Goal: Task Accomplishment & Management: Check status

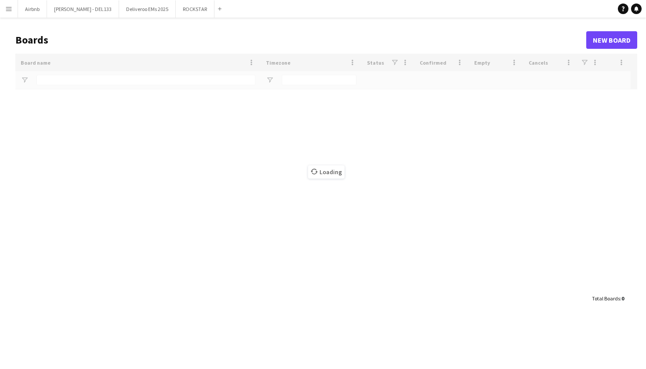
type input "****"
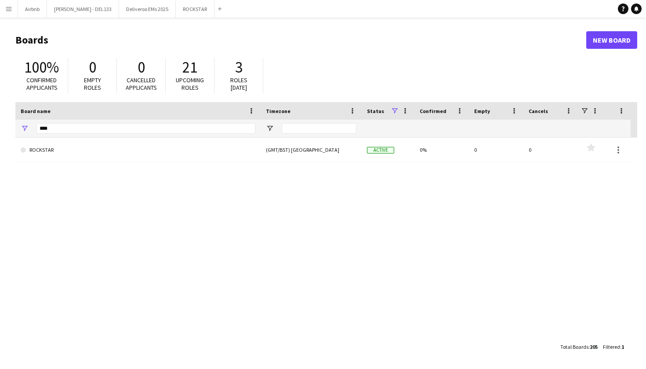
click at [8, 11] on app-icon "Menu" at bounding box center [8, 8] width 7 height 7
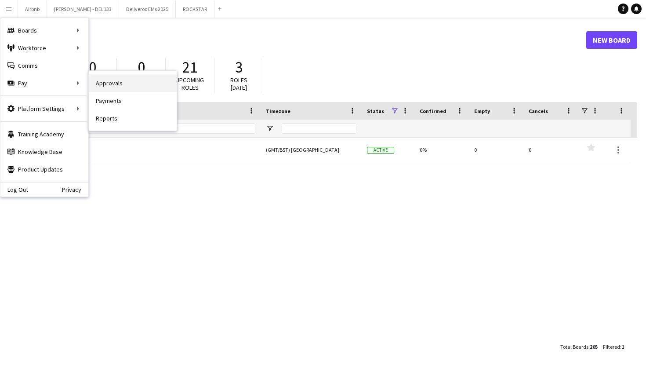
click at [116, 85] on link "Approvals" at bounding box center [133, 83] width 88 height 18
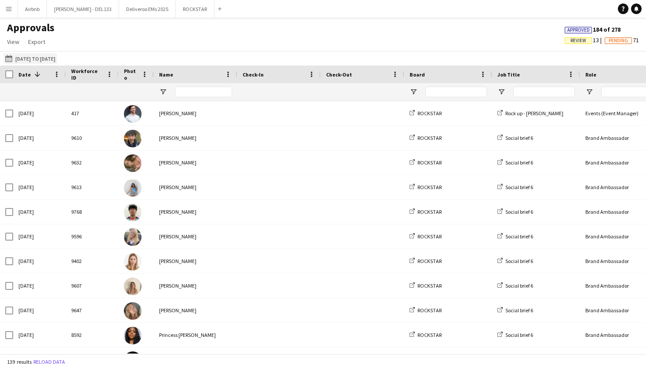
click at [55, 55] on button "01-09-2025 to 04-09-2025 01-09-2025 to 04-09-2025" at bounding box center [31, 58] width 54 height 11
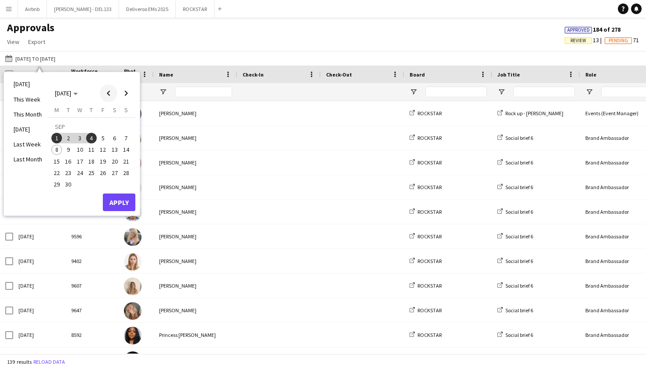
click at [110, 95] on span "Previous month" at bounding box center [109, 93] width 18 height 18
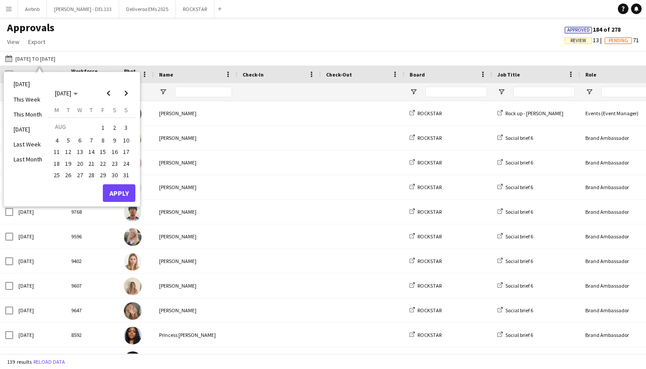
click at [68, 43] on div "Approvals View Customise view Customise filters Reset Filters Reset View Reset …" at bounding box center [323, 36] width 646 height 30
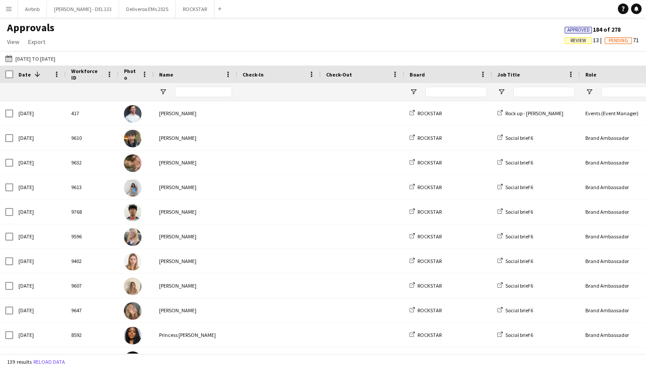
click at [15, 13] on button "Menu" at bounding box center [9, 9] width 18 height 18
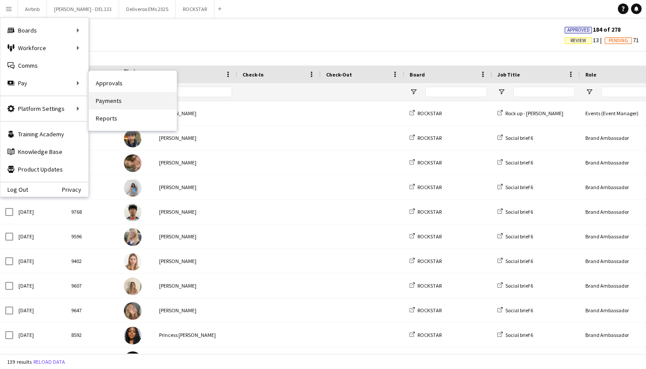
click at [113, 102] on link "Payments" at bounding box center [133, 101] width 88 height 18
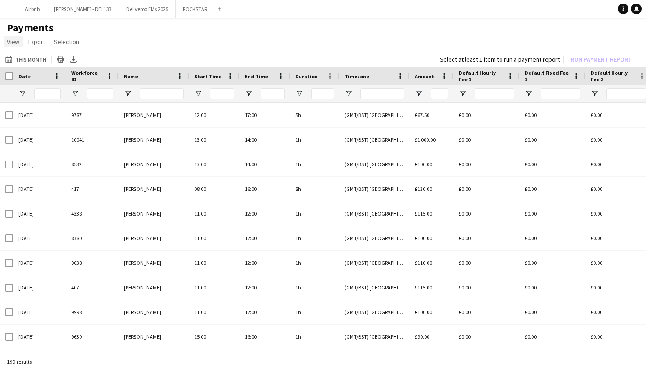
click at [15, 43] on span "View" at bounding box center [13, 42] width 12 height 8
click at [111, 38] on app-page-menu "View Customise view Customise filters Reset Filters Reset View Reset All Export…" at bounding box center [323, 42] width 646 height 17
click at [9, 11] on app-icon "Menu" at bounding box center [8, 8] width 7 height 7
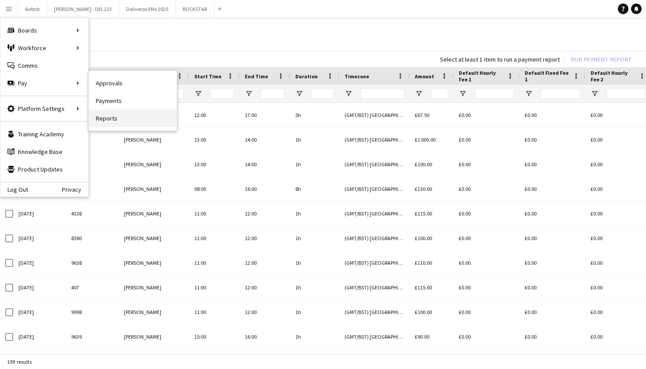
click at [116, 118] on link "Reports" at bounding box center [133, 118] width 88 height 18
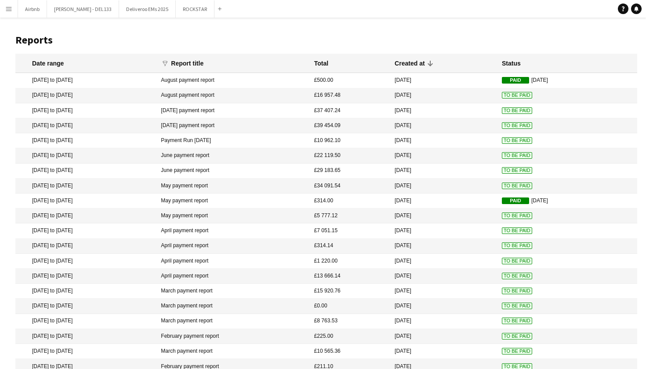
click at [14, 5] on button "Menu" at bounding box center [9, 9] width 18 height 18
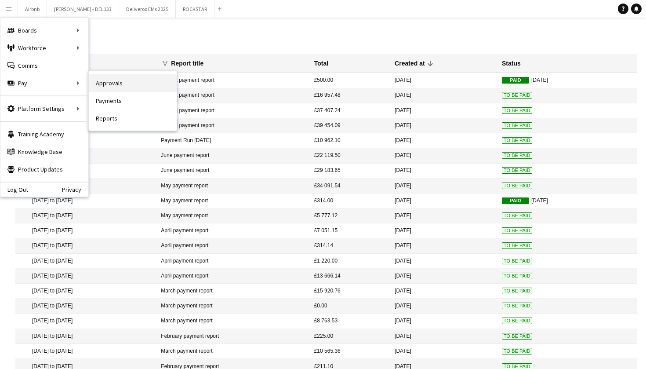
click at [115, 84] on link "Approvals" at bounding box center [133, 83] width 88 height 18
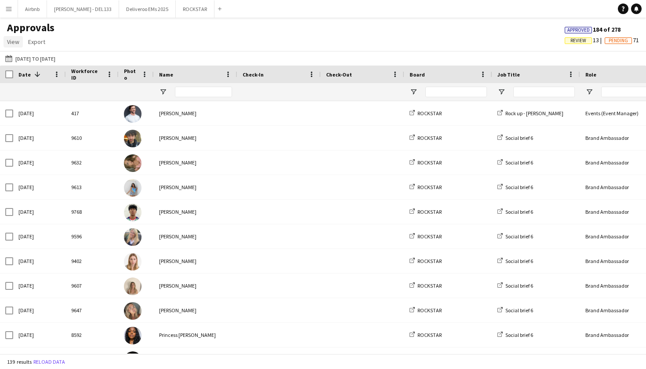
click at [9, 41] on span "View" at bounding box center [13, 42] width 12 height 8
click at [98, 29] on div "Approvals View Customise view Customise filters Reset Filters Reset View Reset …" at bounding box center [323, 36] width 646 height 30
click at [30, 61] on button "01-09-2025 to 04-09-2025 01-09-2025 to 04-09-2025" at bounding box center [31, 58] width 54 height 11
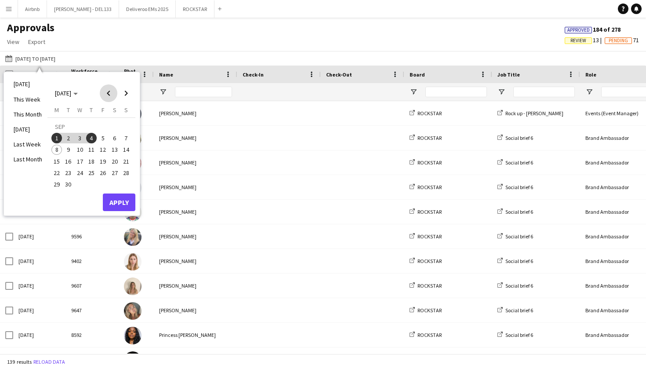
click at [107, 91] on span "Previous month" at bounding box center [109, 93] width 18 height 18
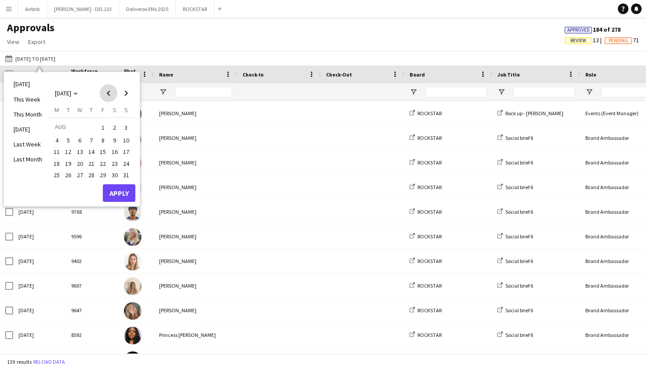
click at [107, 91] on span "Previous month" at bounding box center [109, 93] width 18 height 18
click at [68, 139] on span "1" at bounding box center [68, 138] width 11 height 11
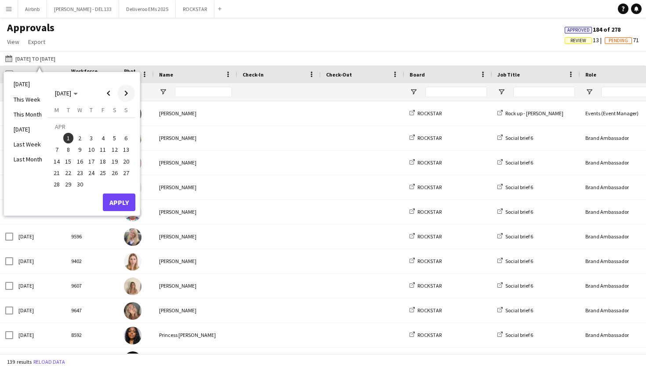
click at [127, 90] on span "Next month" at bounding box center [126, 93] width 18 height 18
click at [127, 91] on span "Next month" at bounding box center [126, 93] width 18 height 18
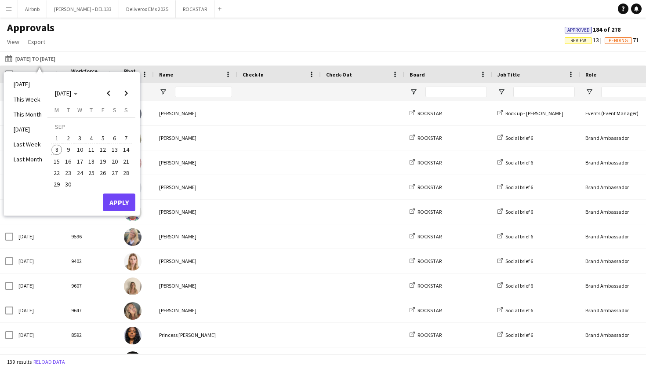
click at [59, 149] on span "8" at bounding box center [56, 150] width 11 height 11
click at [124, 204] on button "Apply" at bounding box center [119, 202] width 33 height 18
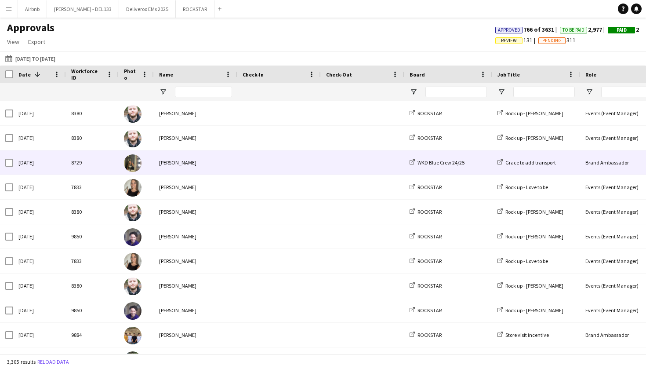
click at [167, 166] on div "[PERSON_NAME]" at bounding box center [196, 162] width 84 height 24
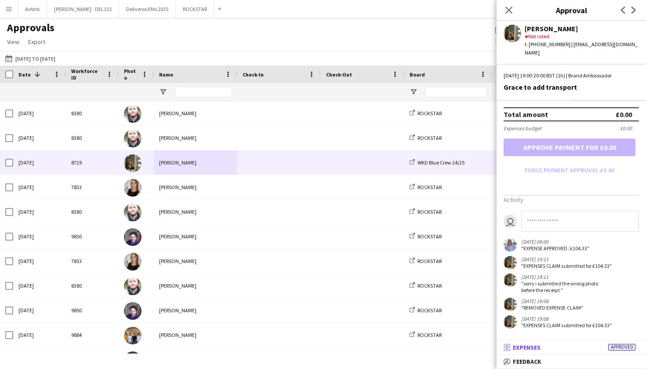
click at [568, 346] on mat-panel-title "receipt Expenses Approved" at bounding box center [570, 347] width 146 height 8
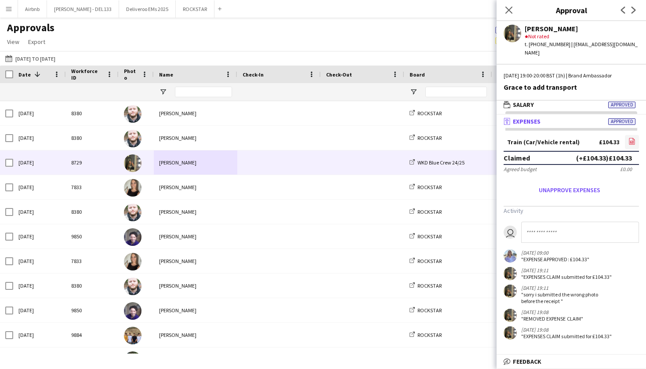
click at [632, 138] on icon "file-image" at bounding box center [632, 141] width 7 height 7
click at [563, 101] on mat-panel-title "wallet Salary Approved" at bounding box center [570, 105] width 146 height 8
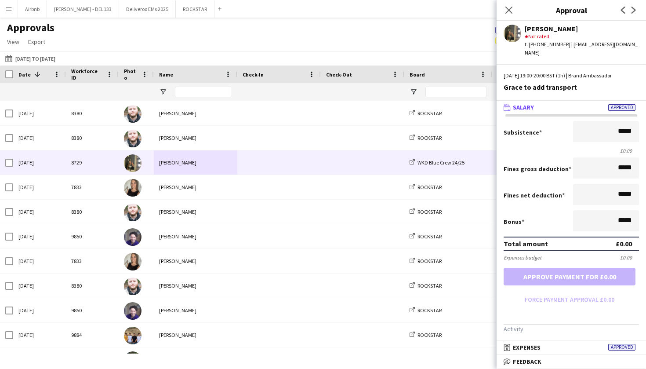
click at [563, 101] on mat-expansion-panel-header "wallet Salary Approved" at bounding box center [571, 107] width 149 height 13
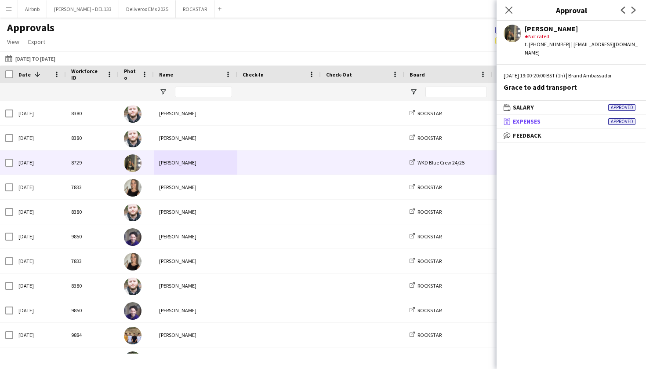
click at [562, 117] on mat-panel-title "receipt Expenses Approved" at bounding box center [570, 121] width 146 height 8
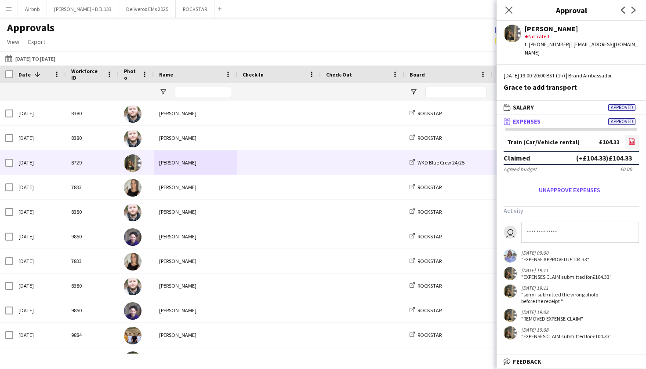
click at [636, 135] on link "file-image" at bounding box center [632, 142] width 14 height 14
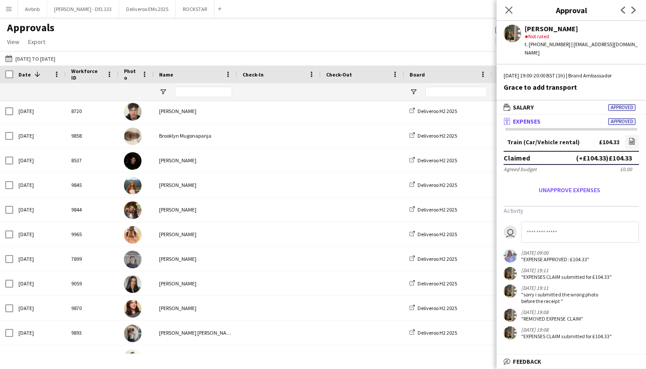
scroll to position [1097, 0]
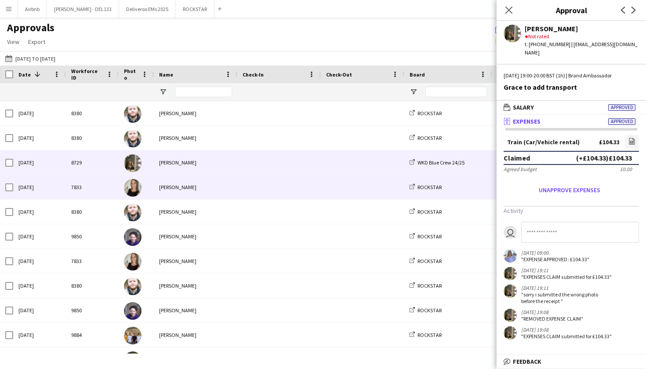
click at [167, 196] on div "[PERSON_NAME]" at bounding box center [196, 187] width 84 height 24
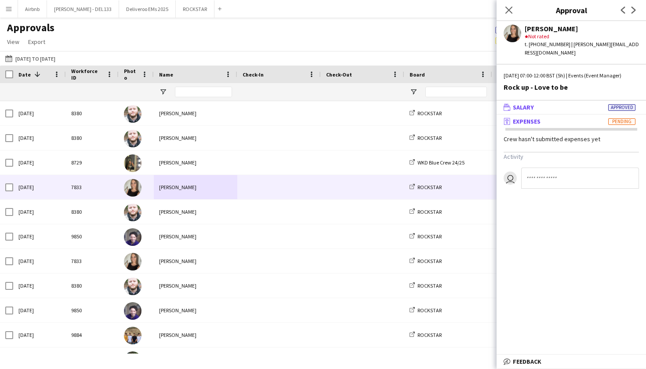
click at [555, 106] on mat-panel-title "wallet Salary Approved" at bounding box center [570, 107] width 146 height 8
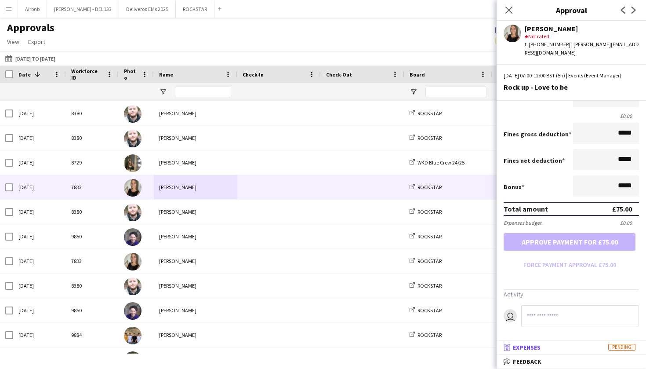
click at [551, 349] on mat-panel-title "receipt Expenses Pending" at bounding box center [570, 347] width 146 height 8
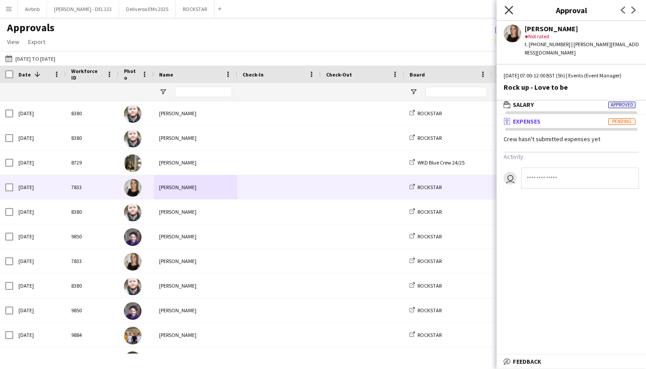
click at [508, 8] on icon "Close pop-in" at bounding box center [509, 10] width 8 height 8
